Goal: Task Accomplishment & Management: Use online tool/utility

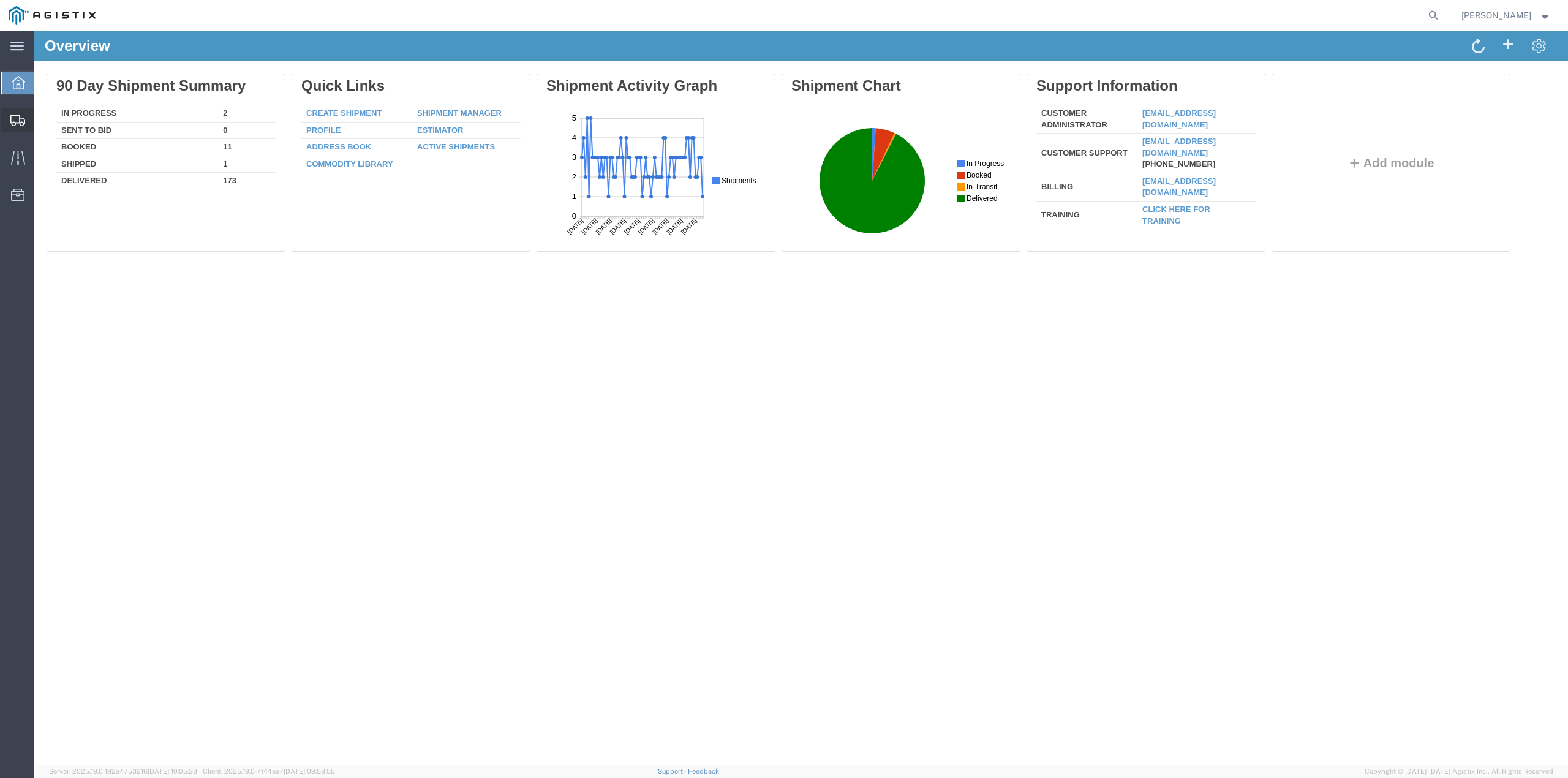
click at [0, 0] on span "Create from Template" at bounding box center [0, 0] width 0 height 0
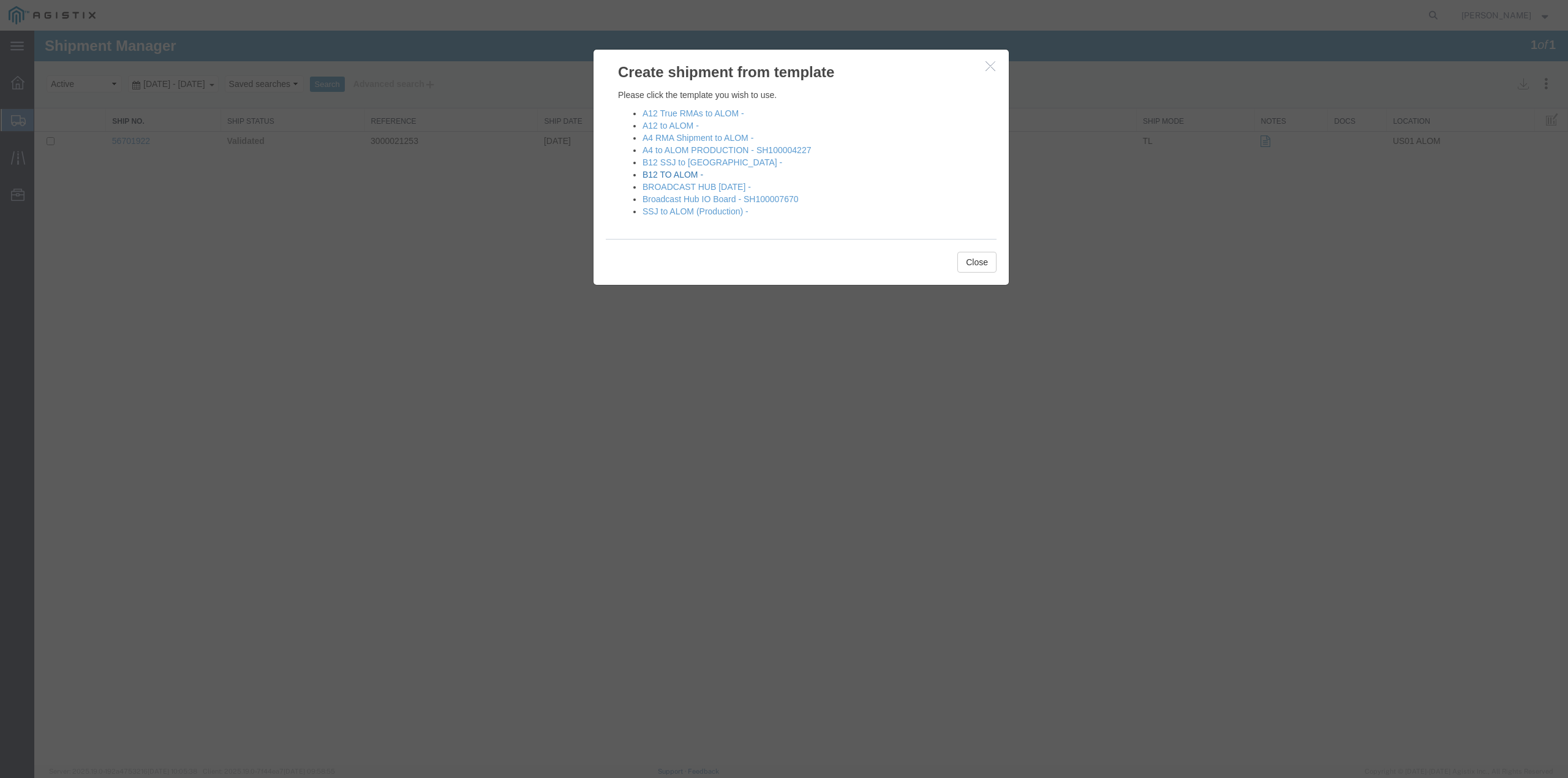
click at [674, 175] on link "B12 TO ALOM -" at bounding box center [673, 175] width 61 height 10
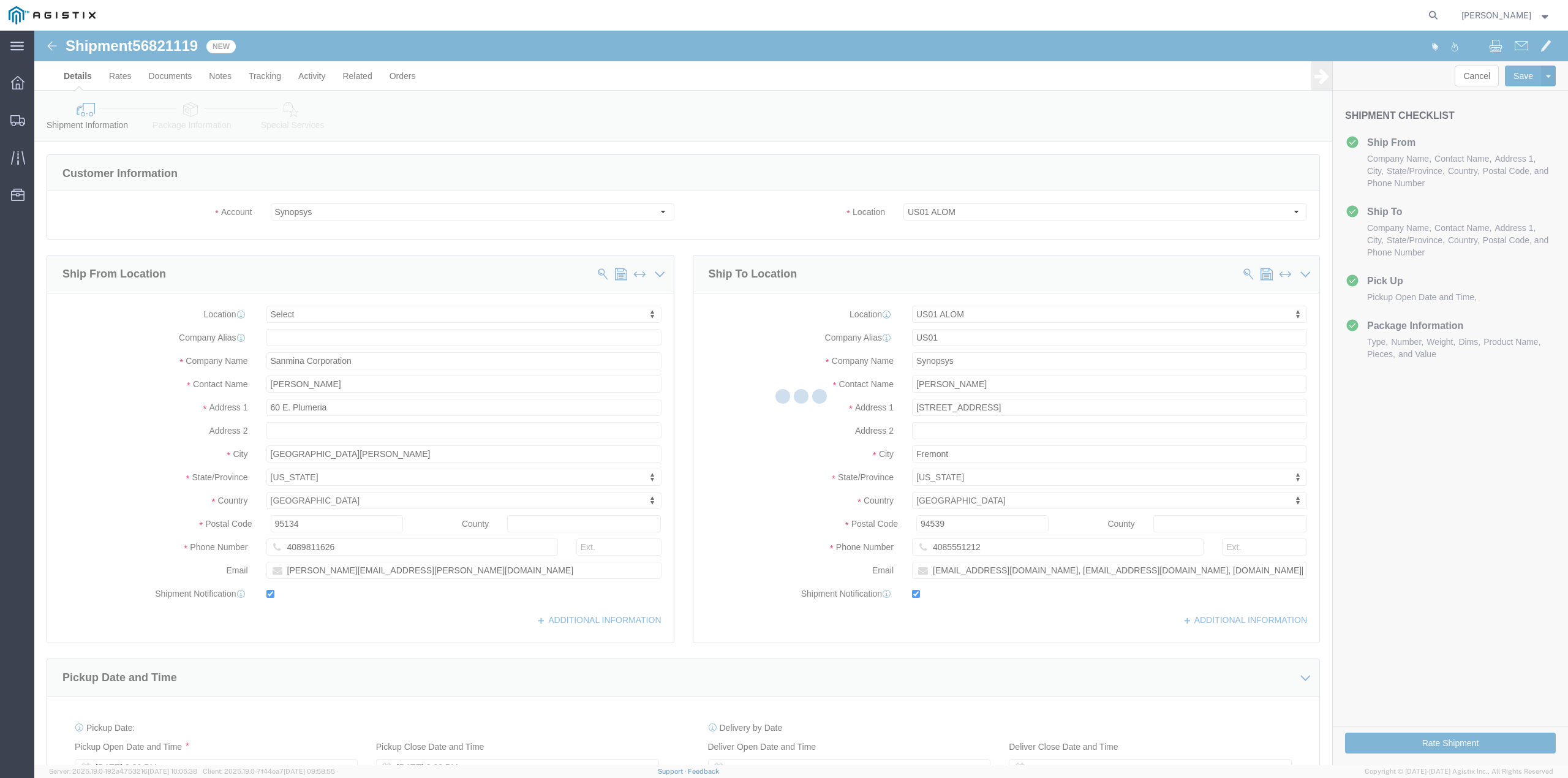
select select
select select "65511"
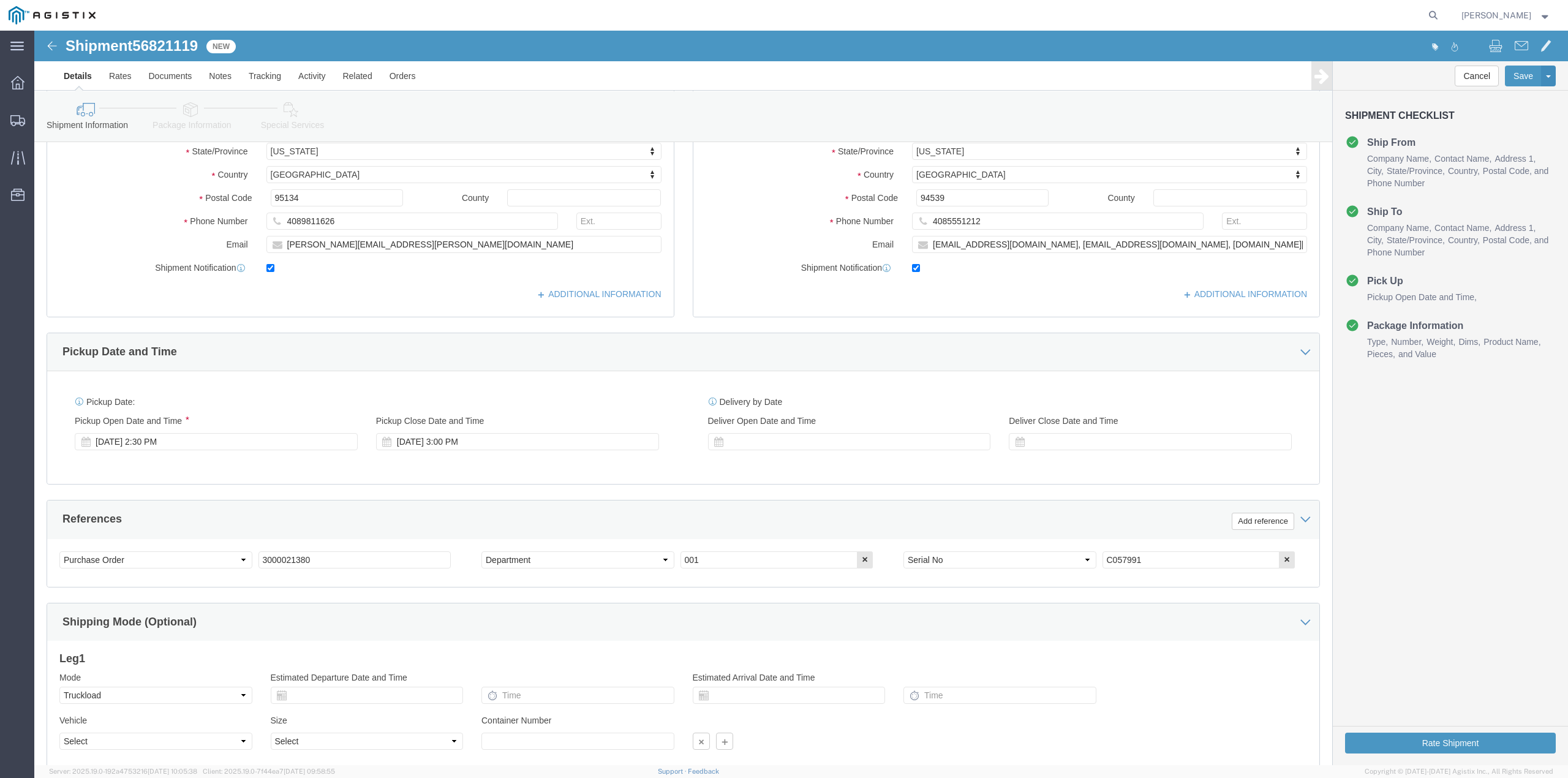
scroll to position [327, 0]
click icon
click div "[DATE] 2:30 PM"
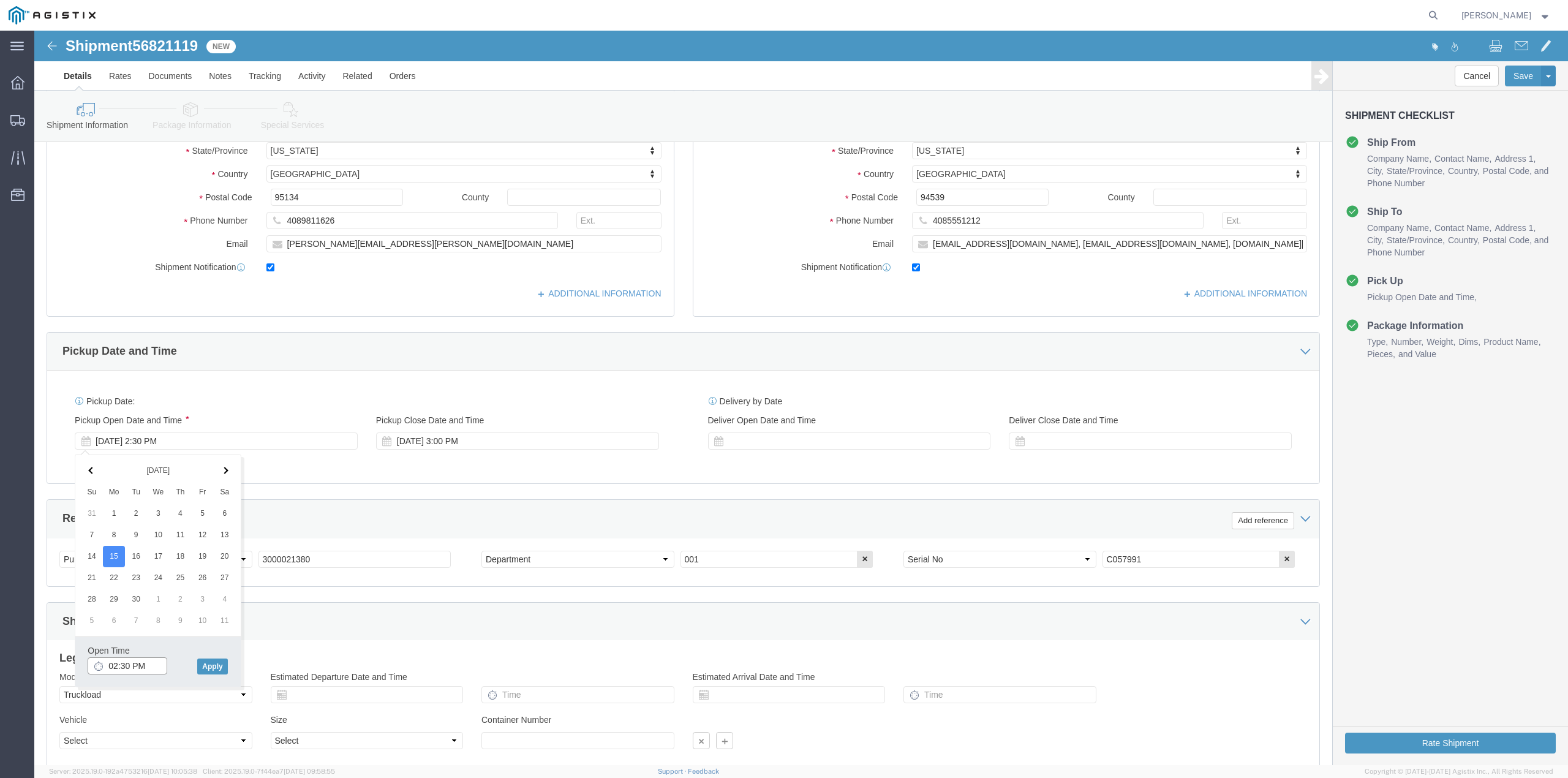
click input "02:30 PM"
type input "2:00 PM"
click button "Apply"
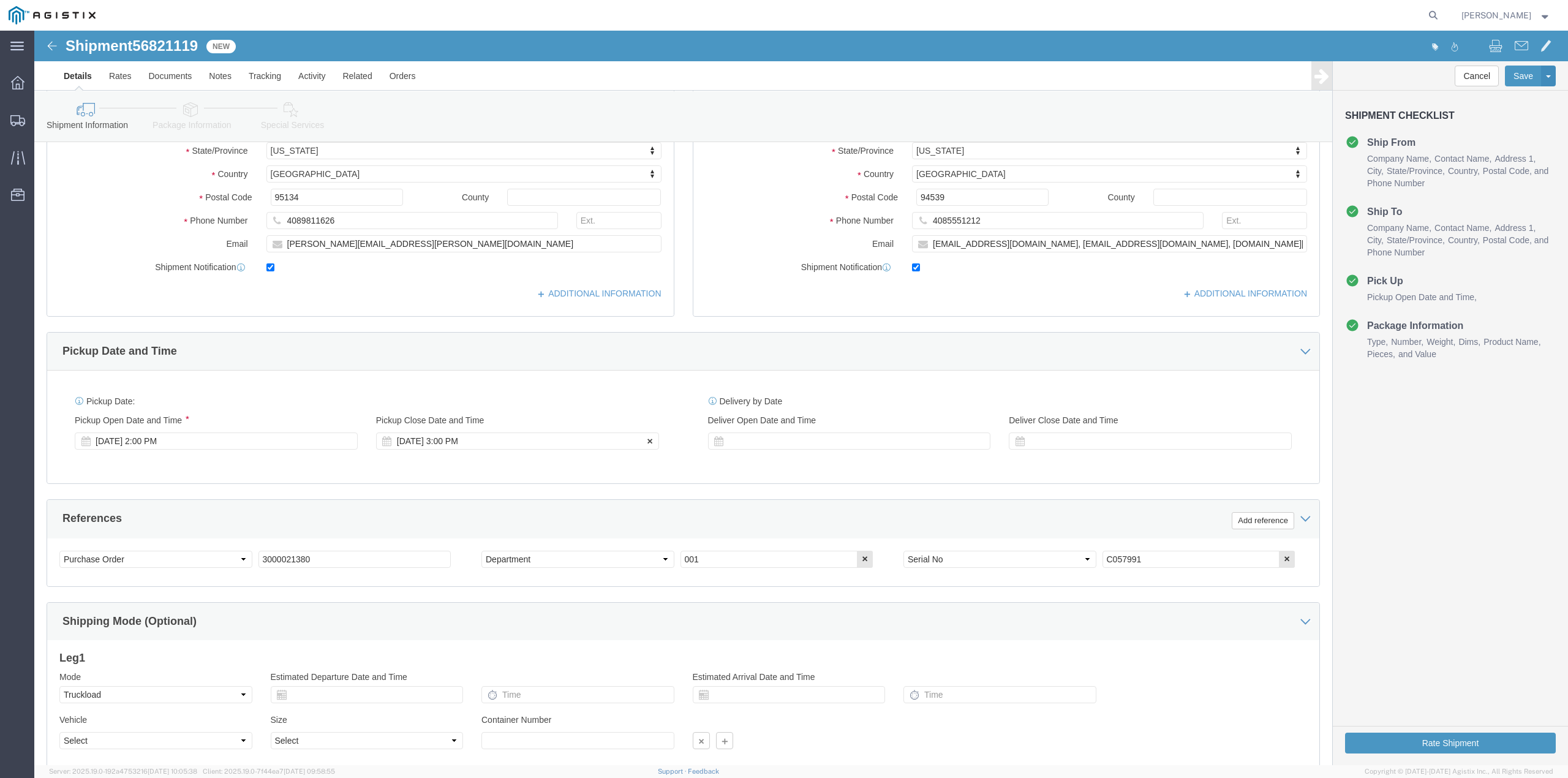
click div "[DATE] 3:00 PM"
type input "2:30 PM"
click button "Apply"
click icon
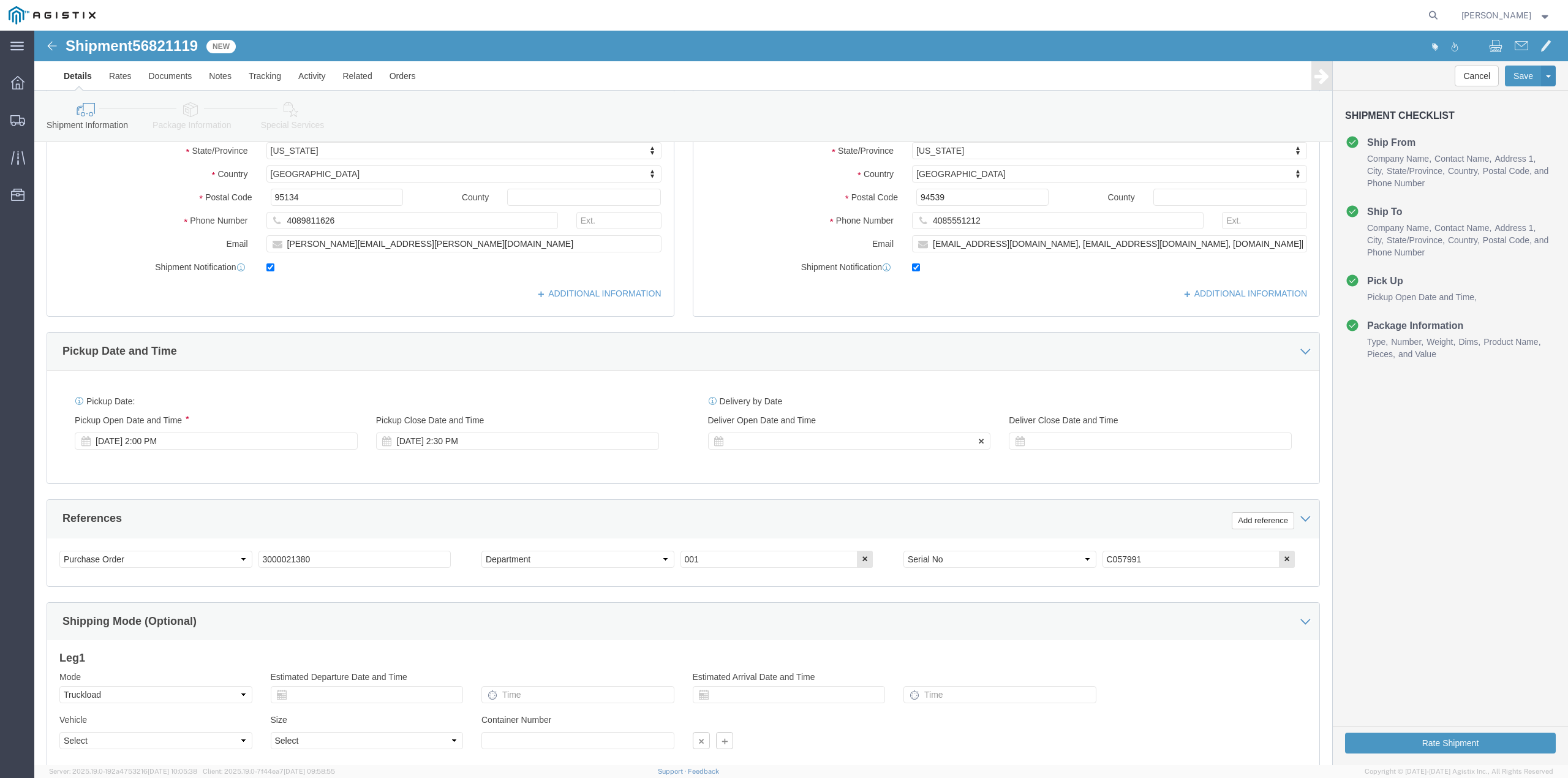
click icon
click div
click input "4:00 PM"
type input "2:45 PM"
click button "Apply"
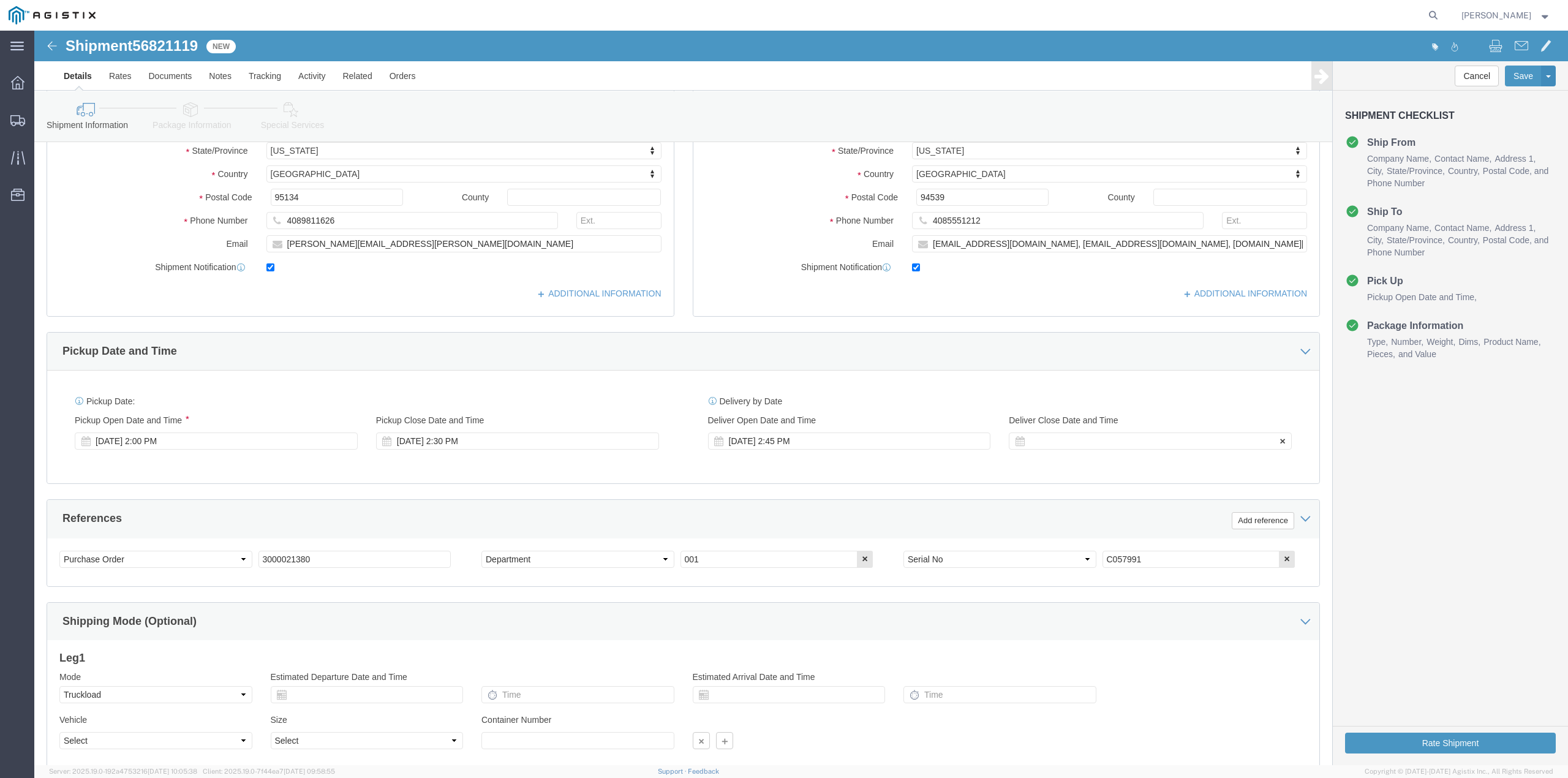
click icon
click div
click input "4:00 03"
type input "3:45 PM"
click button "Apply"
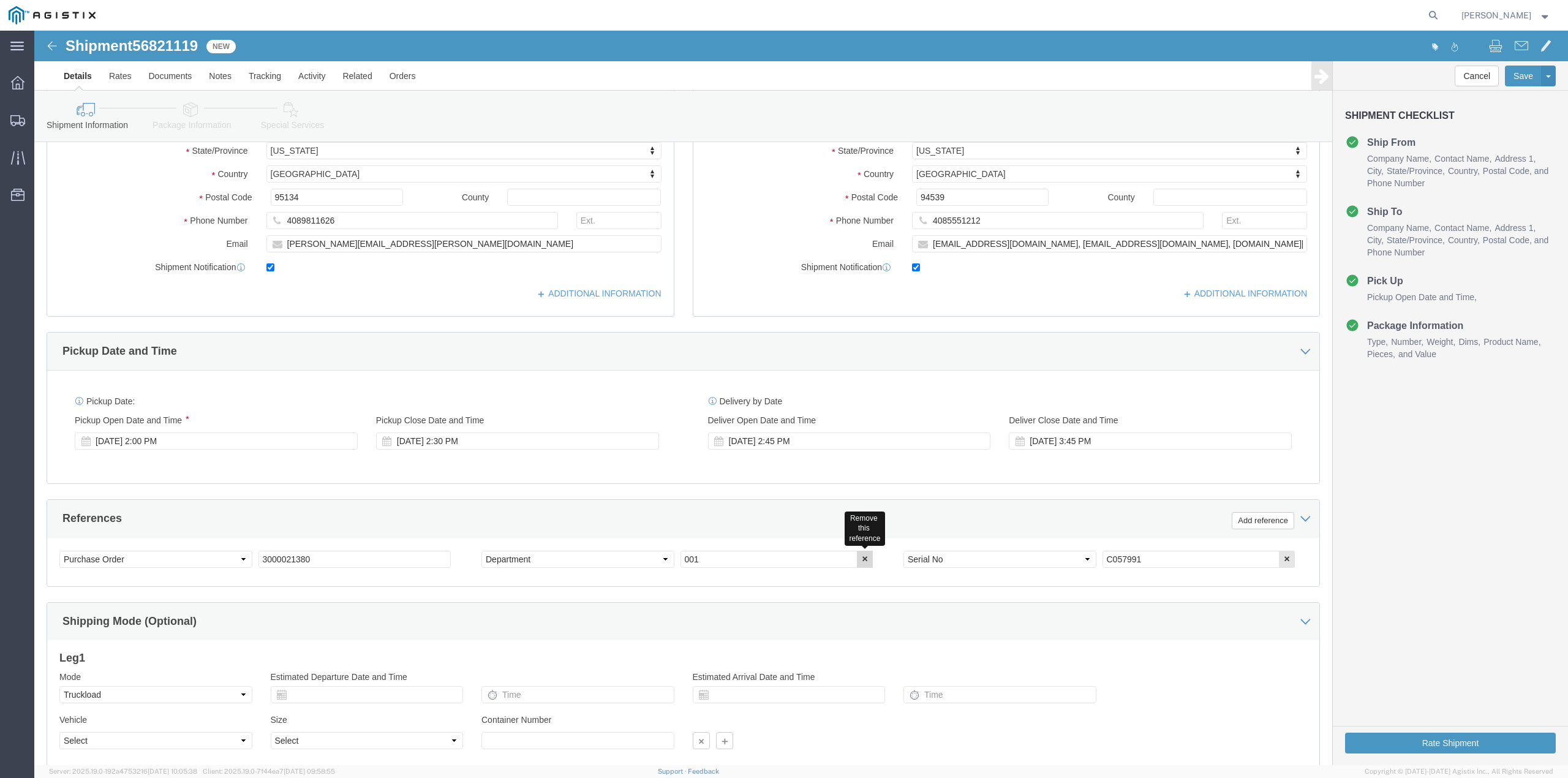
click icon "button"
drag, startPoint x: 704, startPoint y: 533, endPoint x: 625, endPoint y: 536, distance: 79.1
click div "Select Account Type Activity ID Airline Appointment Number ASN Batch Request # …"
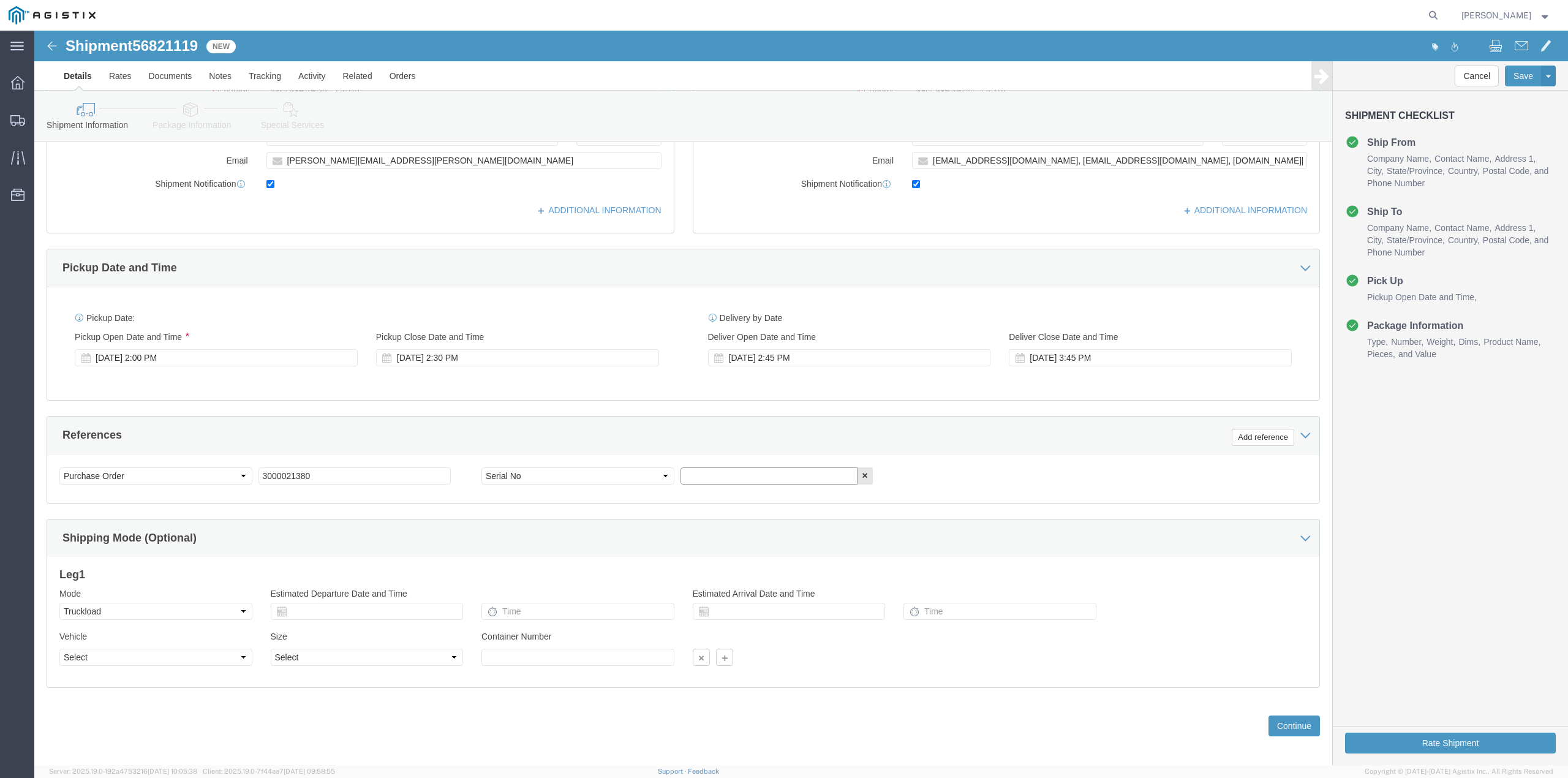
scroll to position [422, 0]
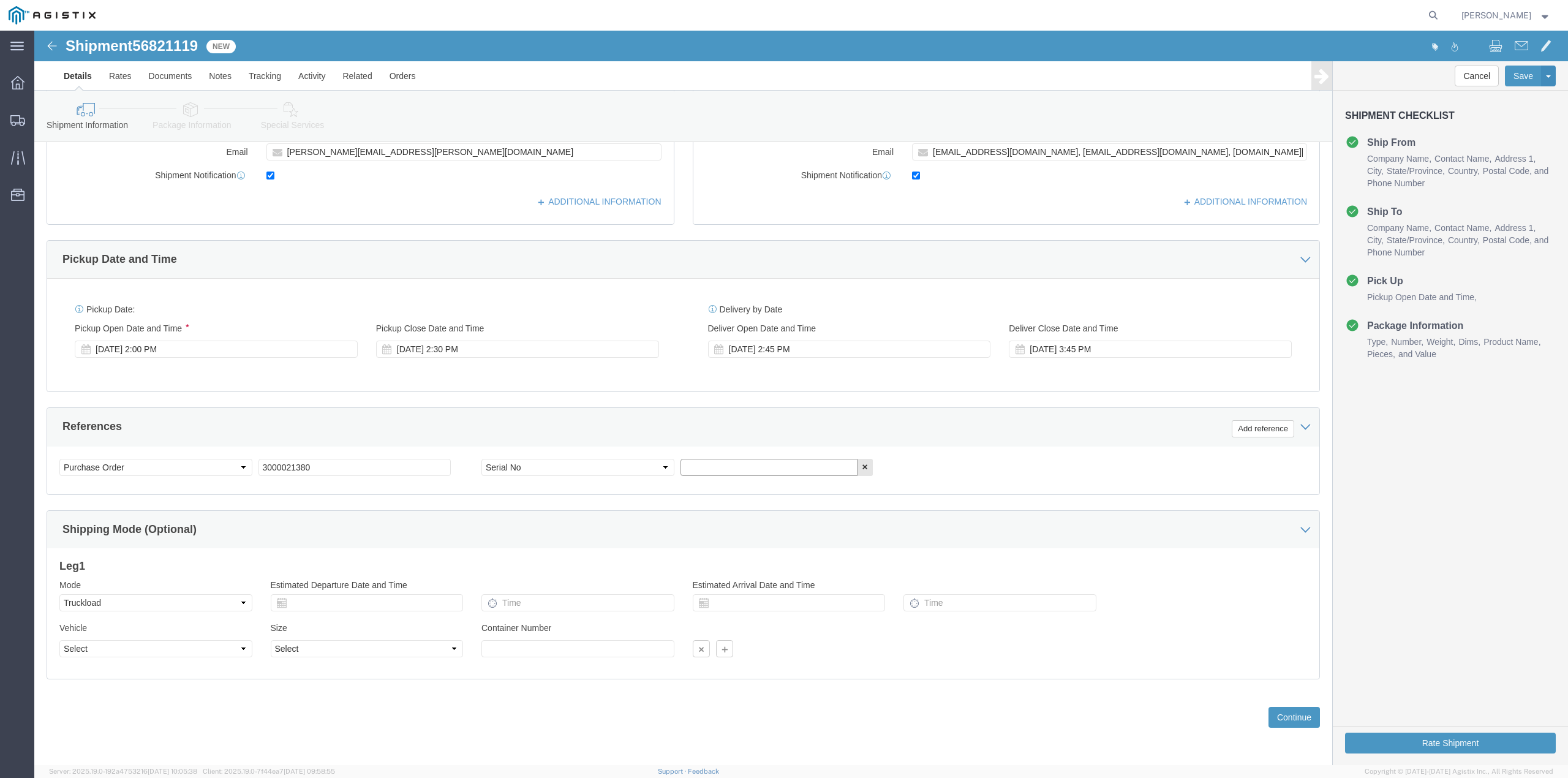
click input "text"
paste input "C074905"
type input "C074905"
click button "Continue"
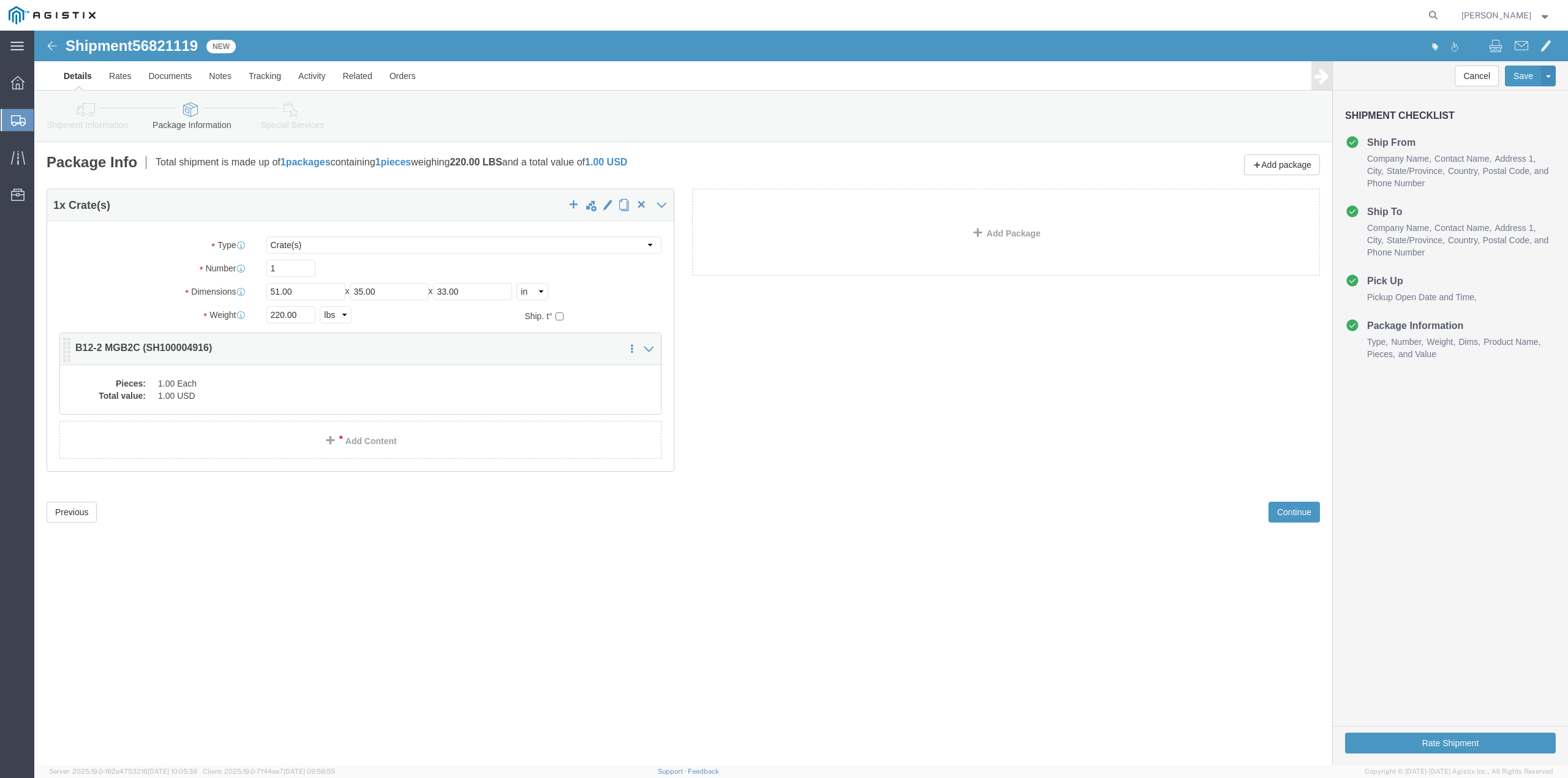
click dd "1.00 Each"
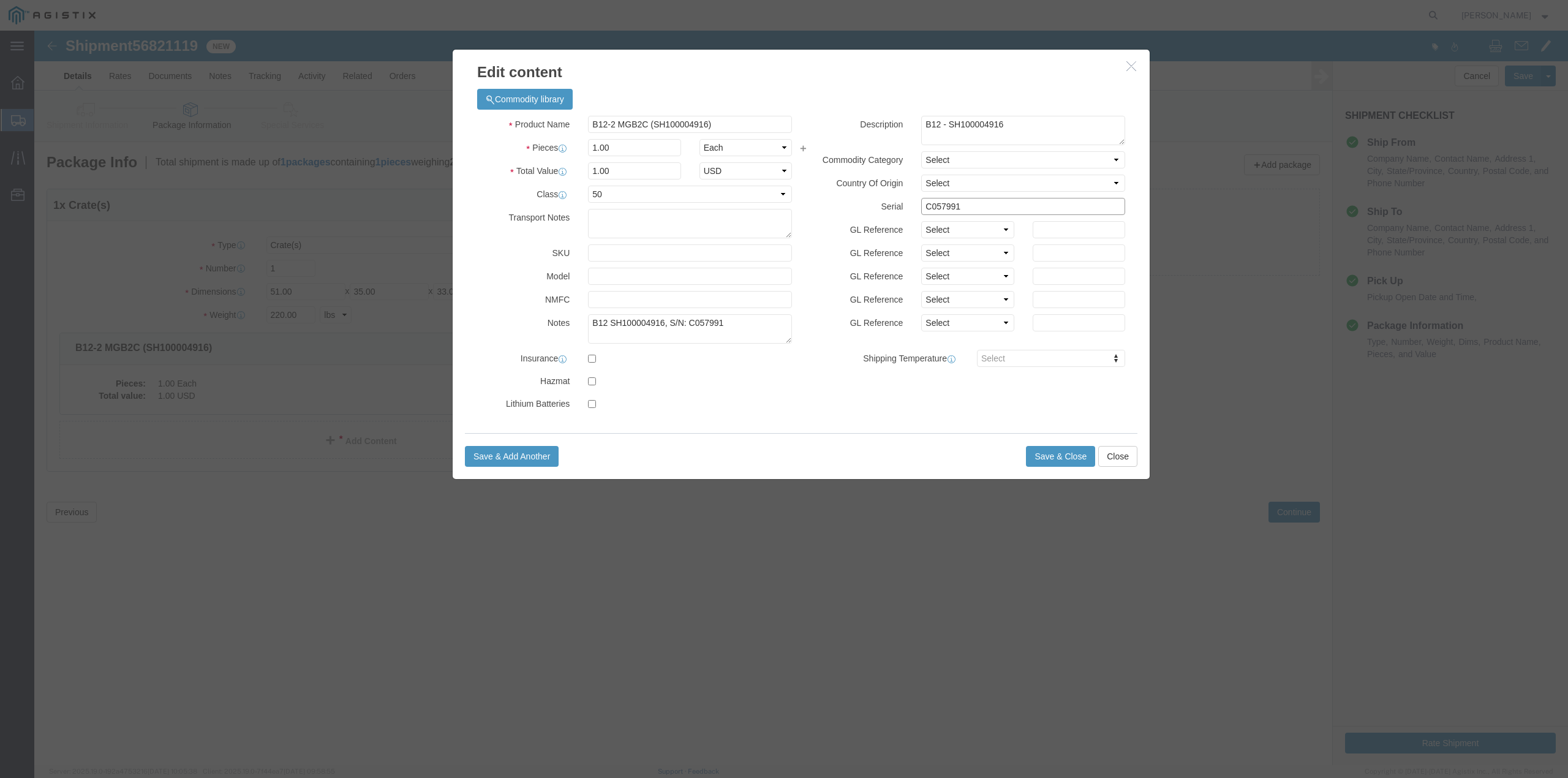
drag, startPoint x: 932, startPoint y: 177, endPoint x: 853, endPoint y: 182, distance: 79.2
click div "Serial C057991"
paste input ""Shipped to ALOM on [DATE] 56804419 #1000989177""
type input ""Shipped to ALOM on [DATE] 56804419 #1000989177""
drag, startPoint x: 1088, startPoint y: 174, endPoint x: 841, endPoint y: 186, distance: 247.3
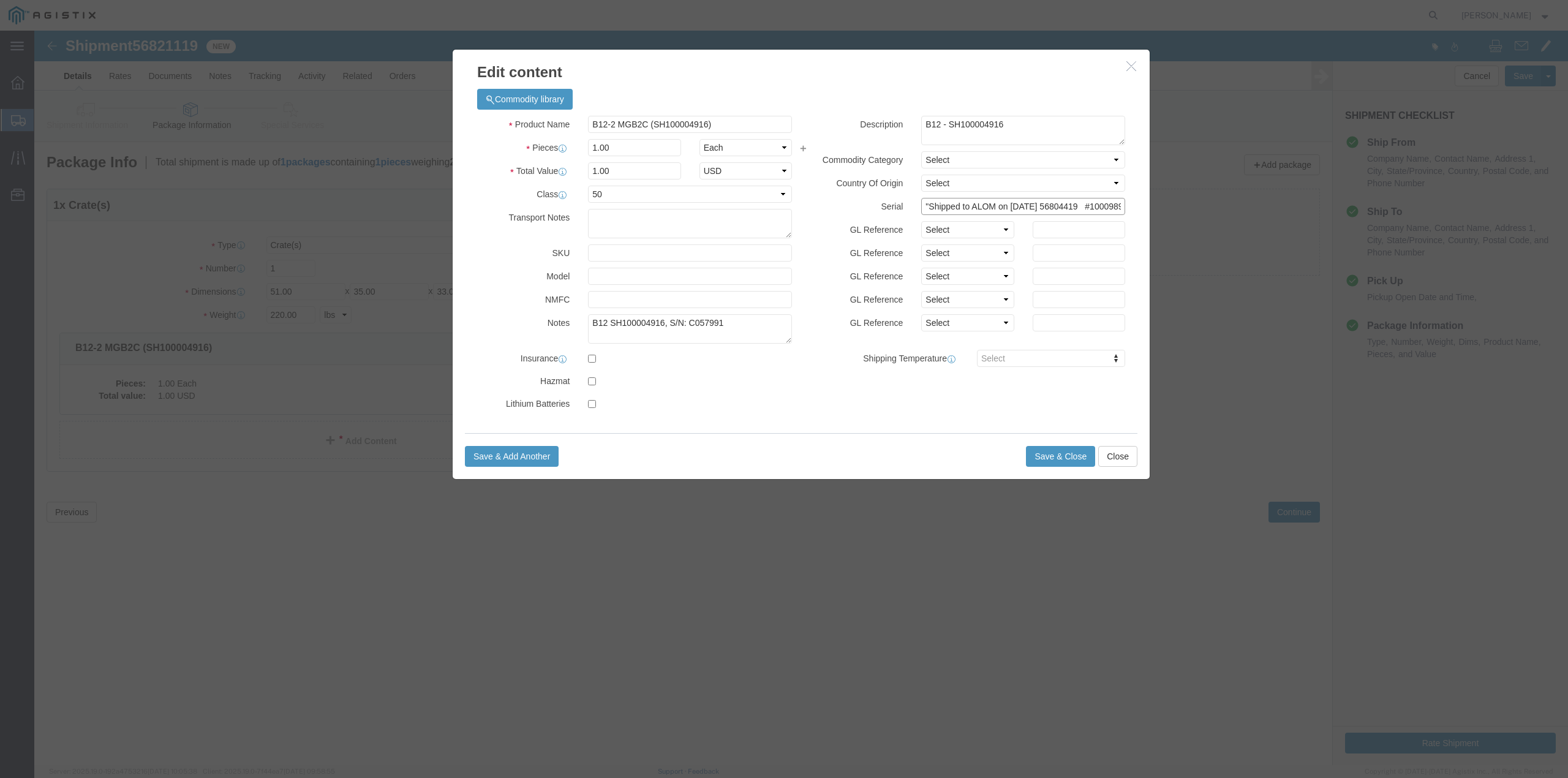
click div "Description B12 - SH100004916 Commodity Category Select Country Of Origin Selec…"
click input "text"
paste input "C074905"
type input "C074905"
drag, startPoint x: 692, startPoint y: 293, endPoint x: 656, endPoint y: 297, distance: 36.2
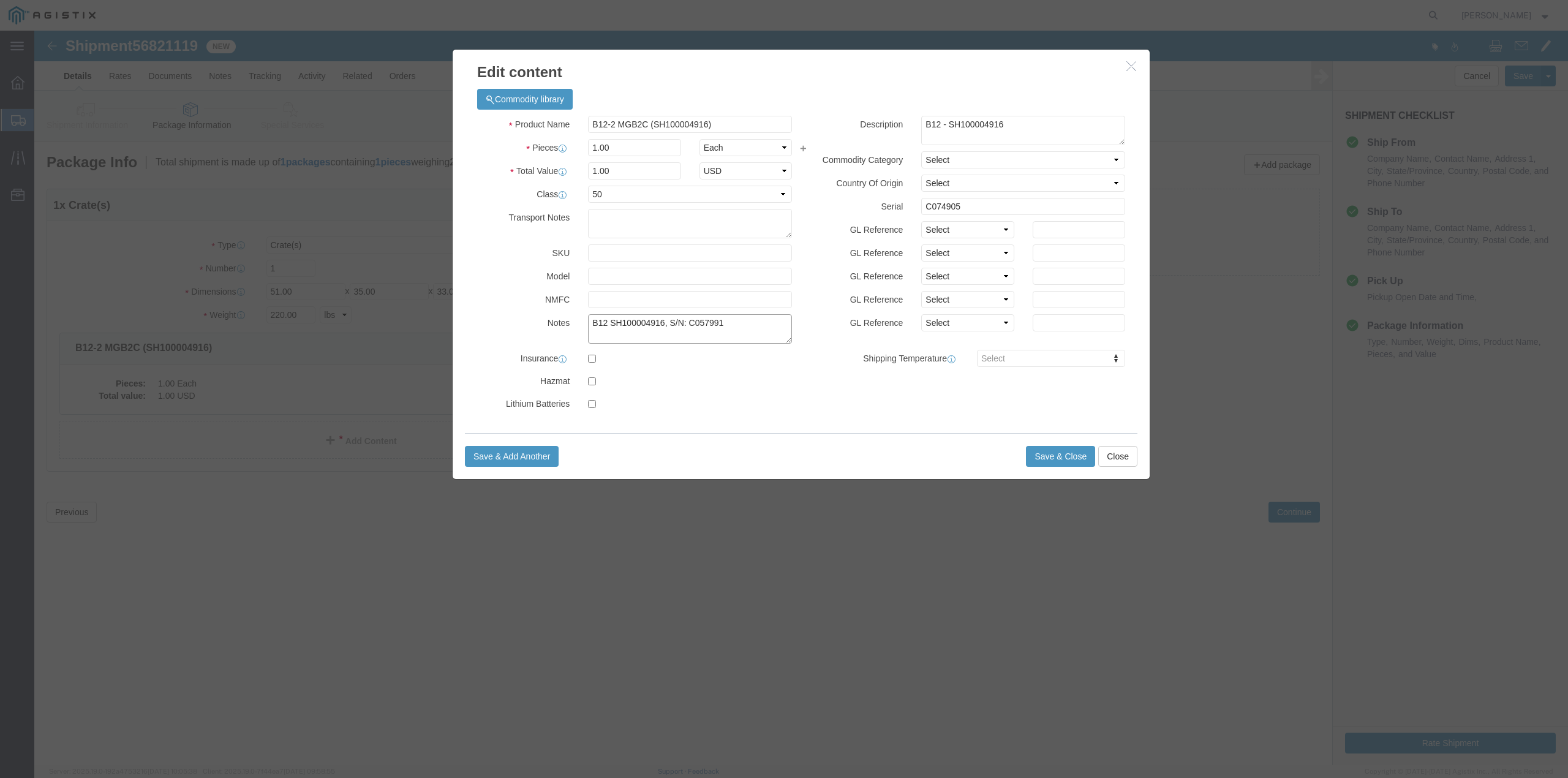
click textarea "B12 SH100004916, S/N: C057991"
paste textarea "74905"
type textarea "B12 SH100004916, S/N: C074905"
click div "Product Name B12-2 MGB2C (SH100004916) Pieces 1.00 Select Bag Barrels 100Board …"
click textarea "B12 - SH100004916"
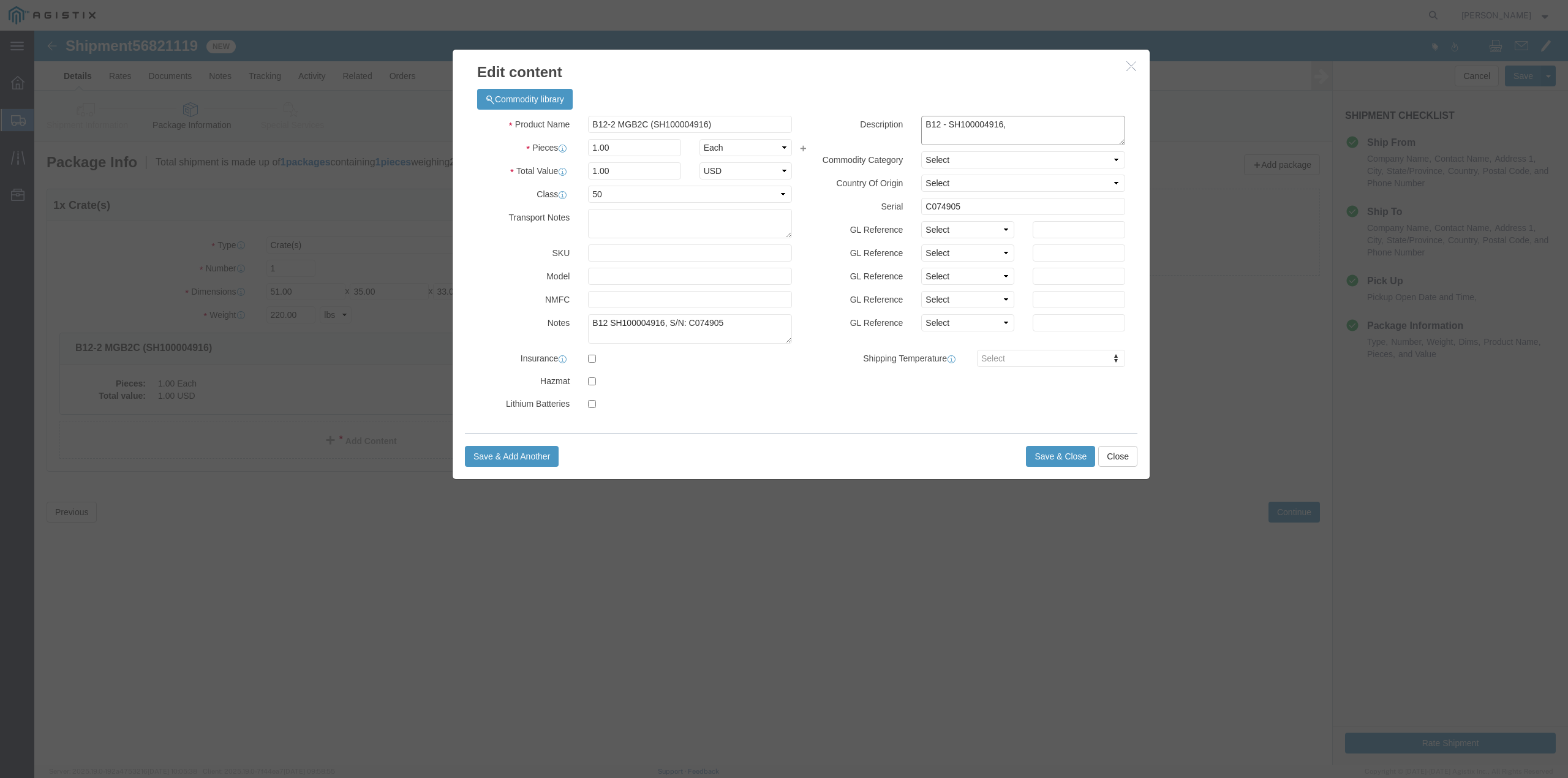
paste textarea "PO# 3000021380"
type textarea "B12 - SH100004916, PO# 3000021380"
click button "Save & Close"
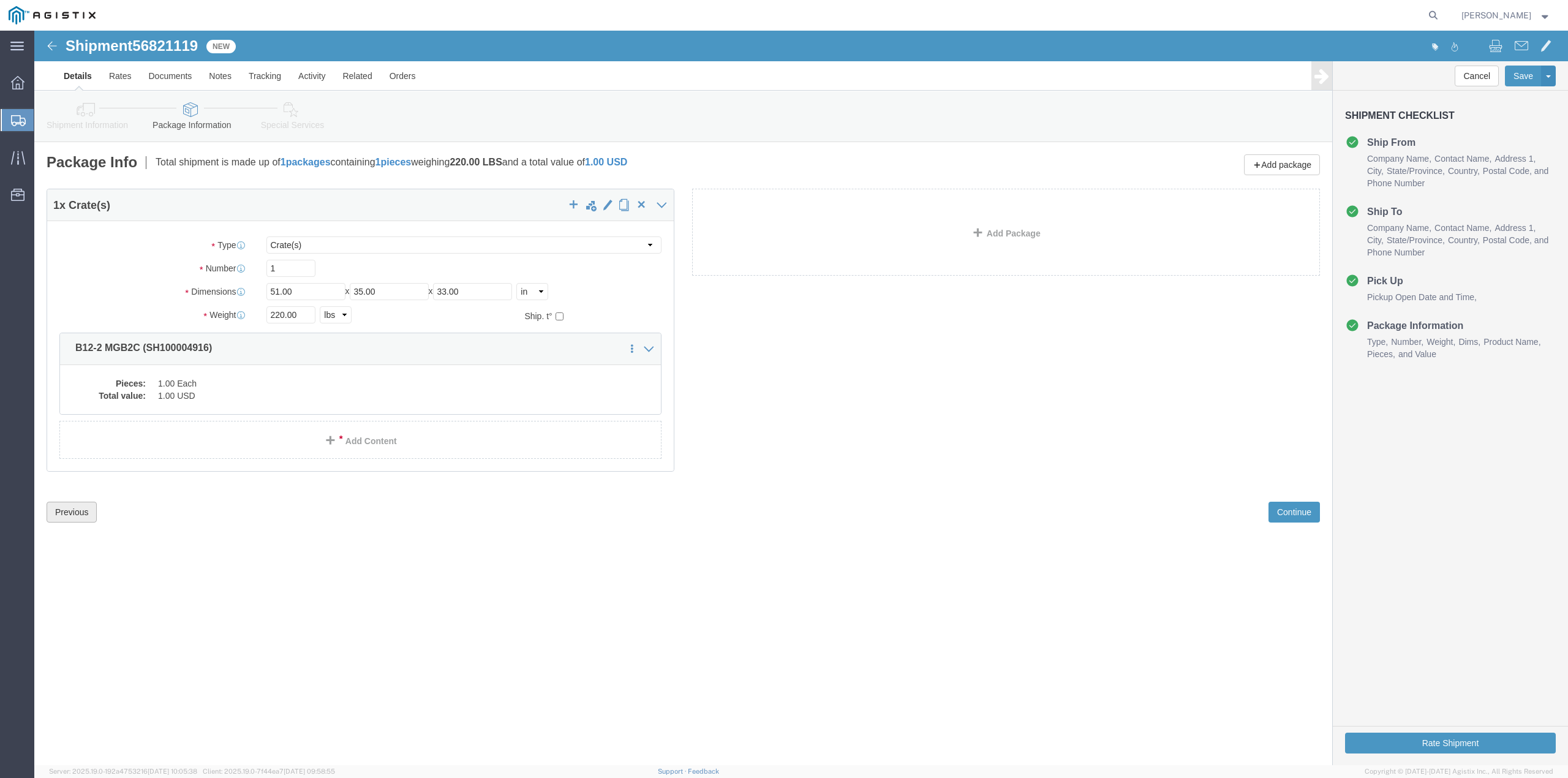
click button "Previous"
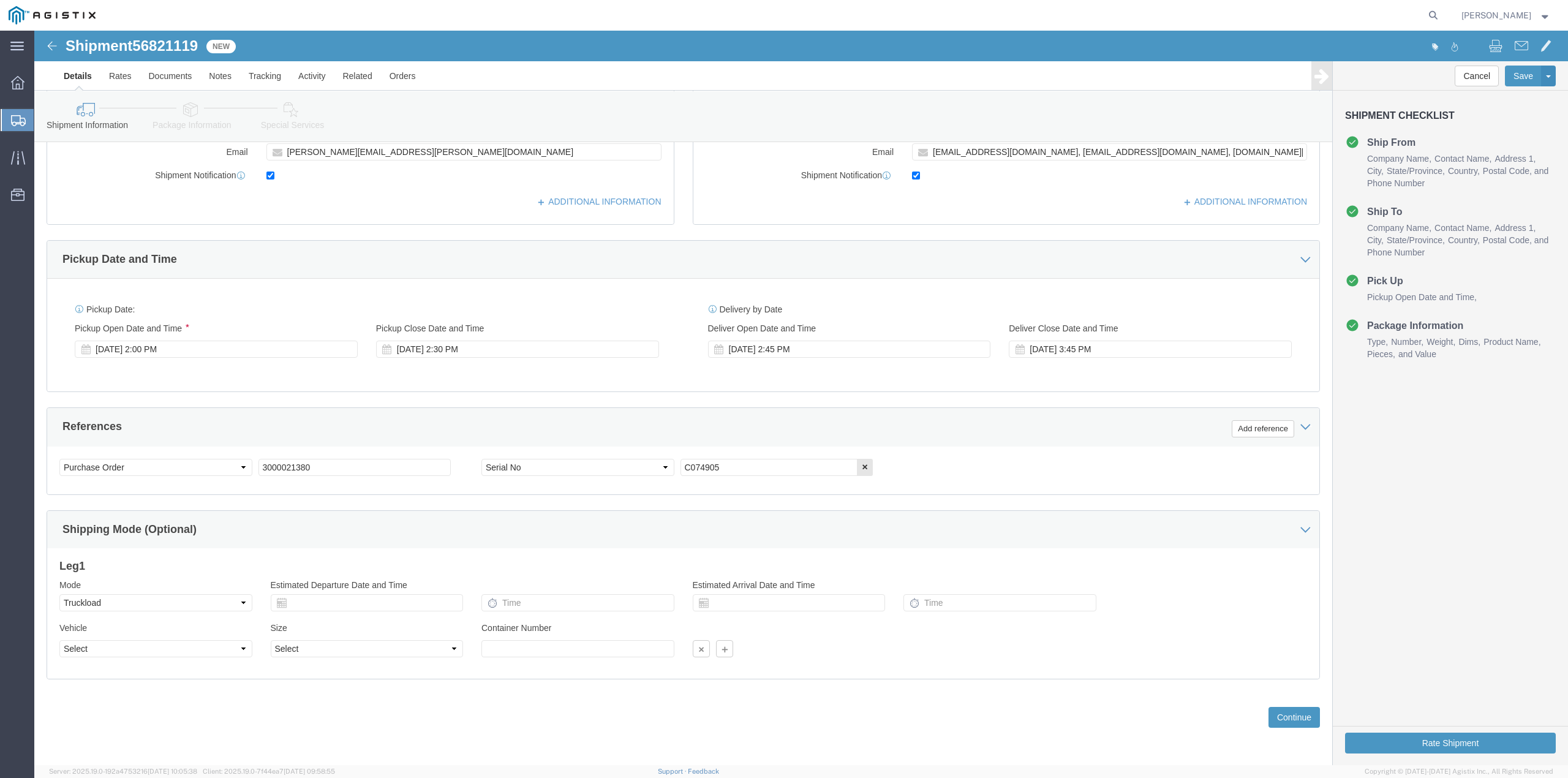
scroll to position [422, 0]
click button "Rate Shipment"
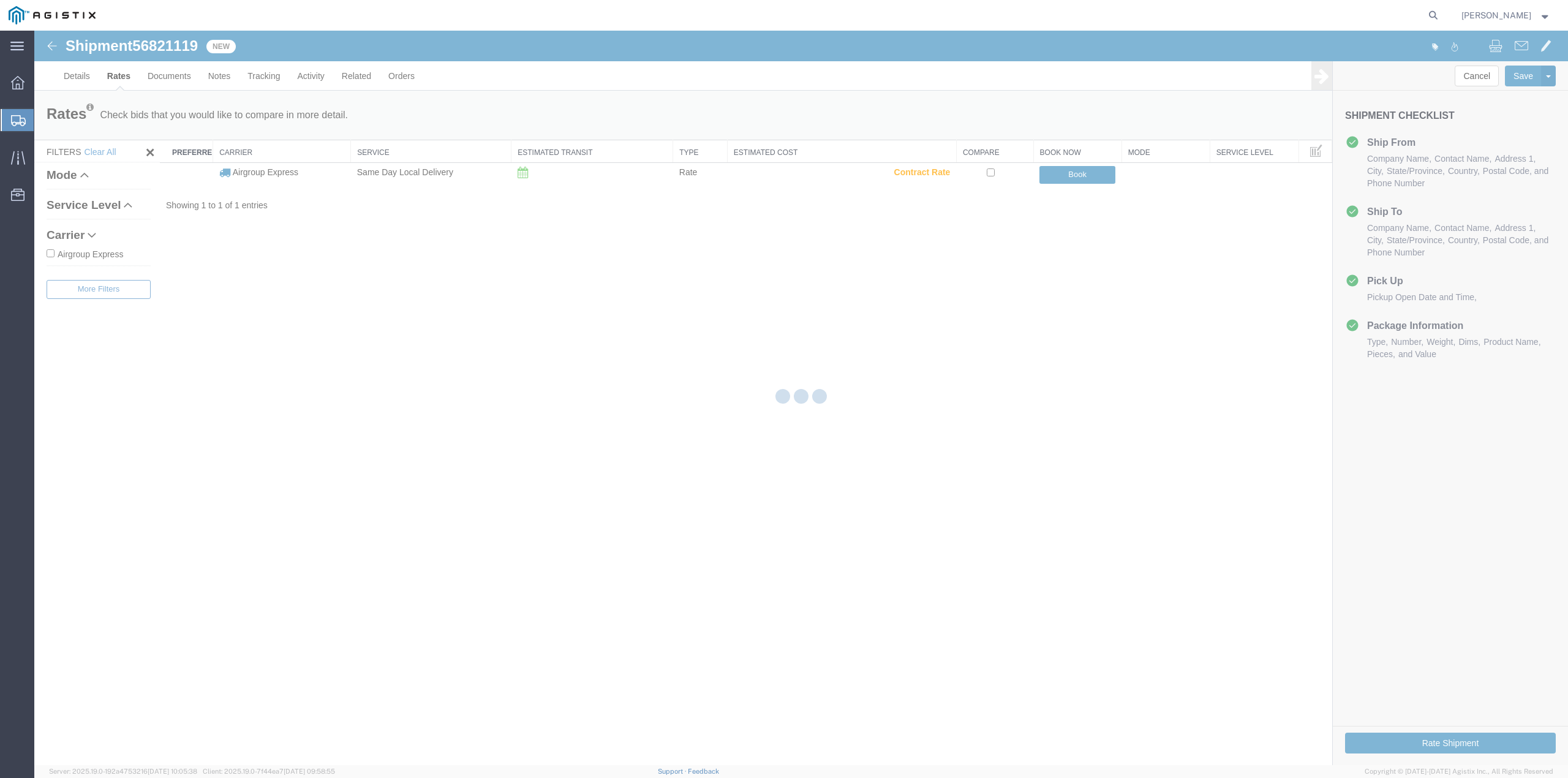
scroll to position [0, 0]
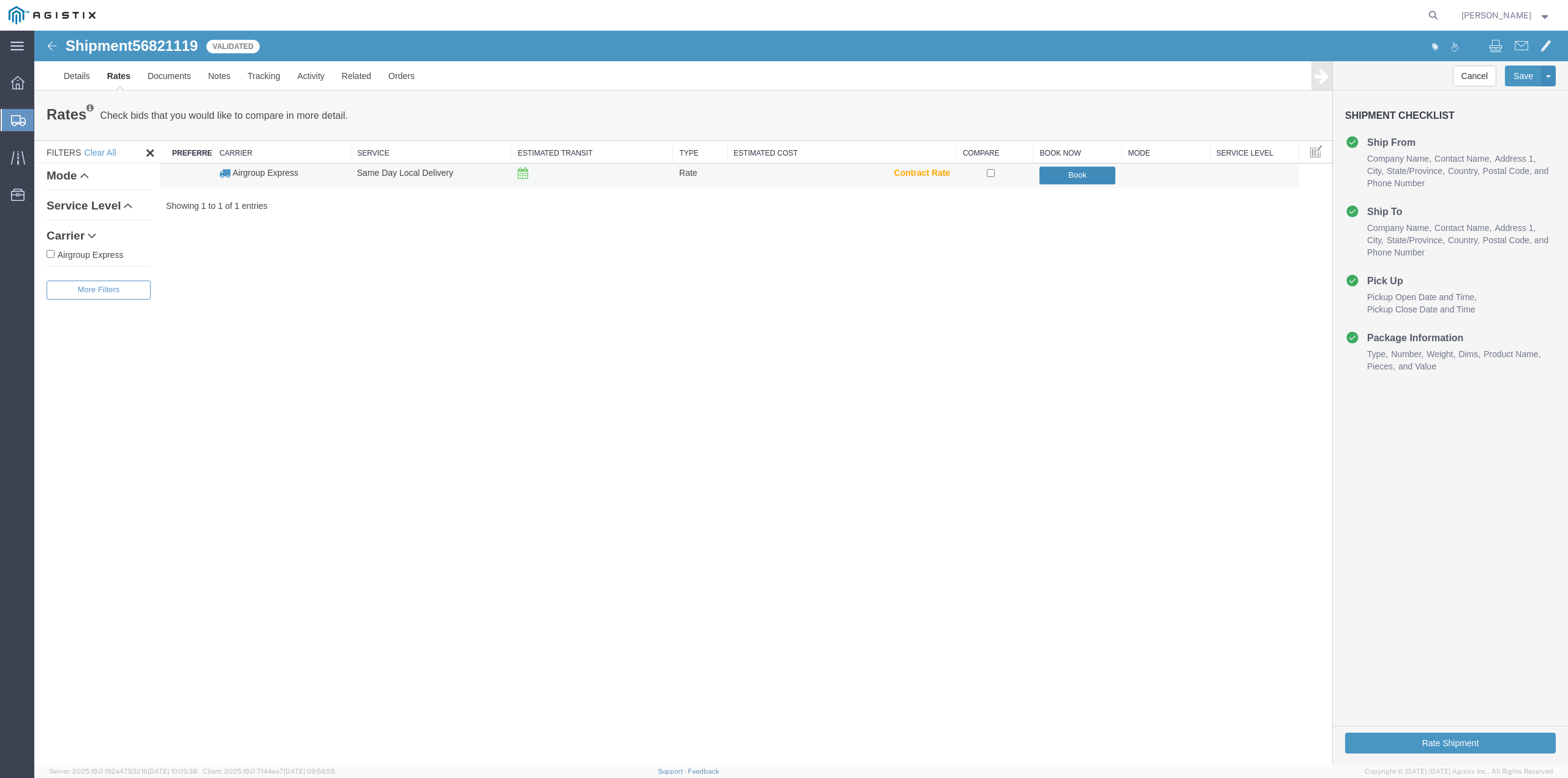
click at [1064, 173] on button "Book" at bounding box center [1078, 175] width 76 height 18
